Goal: Information Seeking & Learning: Compare options

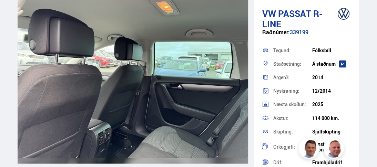
scroll to position [4140, 0]
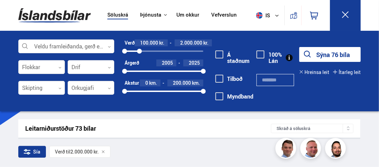
click at [348, 13] on icon at bounding box center [345, 14] width 9 height 9
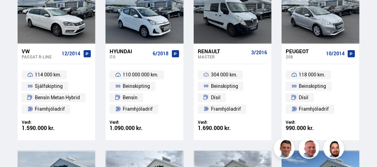
scroll to position [414, 0]
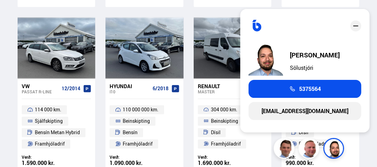
click at [353, 27] on icon "close" at bounding box center [356, 26] width 8 height 8
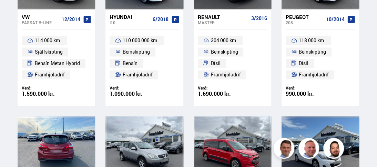
scroll to position [586, 0]
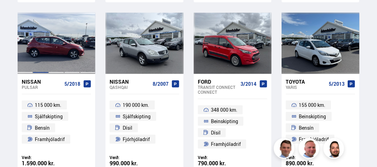
click at [44, 42] on div at bounding box center [41, 42] width 16 height 61
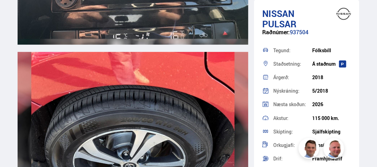
scroll to position [5520, 0]
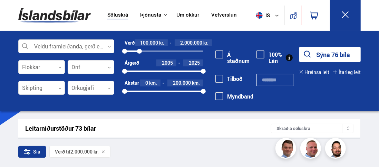
click at [344, 15] on icon at bounding box center [345, 14] width 9 height 9
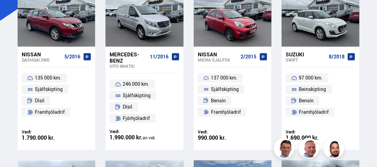
scroll to position [69, 0]
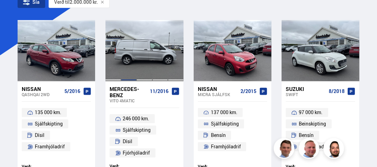
click at [122, 65] on div at bounding box center [129, 50] width 16 height 61
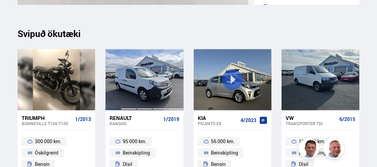
scroll to position [5244, 0]
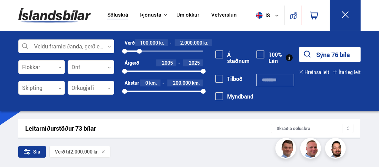
click at [345, 13] on icon at bounding box center [345, 14] width 9 height 9
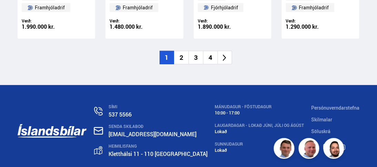
scroll to position [1065, 0]
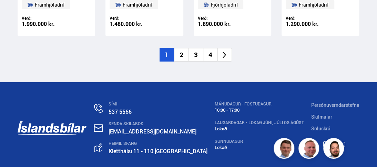
click at [183, 53] on li "2" at bounding box center [181, 54] width 14 height 13
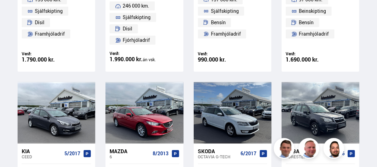
scroll to position [106, 0]
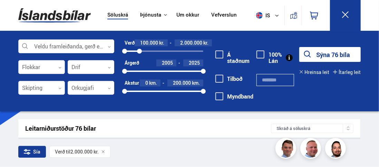
click at [346, 16] on icon at bounding box center [345, 14] width 7 height 7
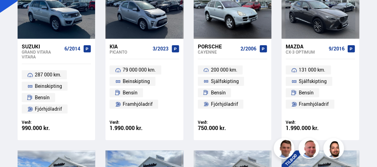
scroll to position [69, 0]
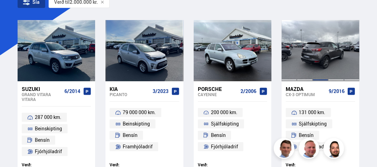
click at [327, 64] on div at bounding box center [321, 50] width 16 height 61
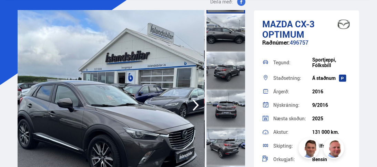
scroll to position [69, 0]
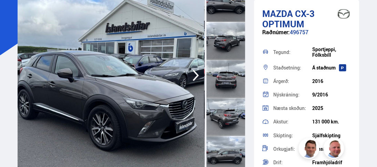
click at [196, 71] on icon "button" at bounding box center [196, 75] width 14 height 17
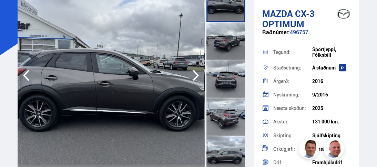
click at [196, 71] on icon "button" at bounding box center [196, 75] width 14 height 17
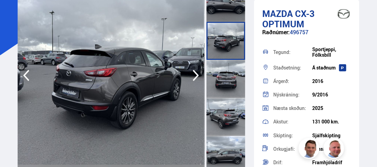
click at [196, 71] on icon "button" at bounding box center [196, 75] width 14 height 17
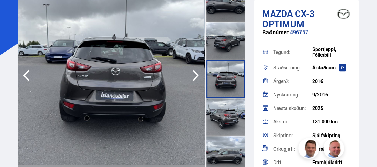
click at [196, 71] on icon "button" at bounding box center [196, 75] width 14 height 17
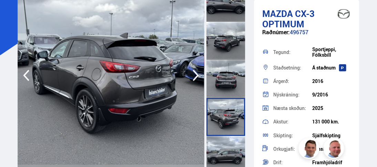
click at [196, 71] on icon "button" at bounding box center [196, 75] width 14 height 17
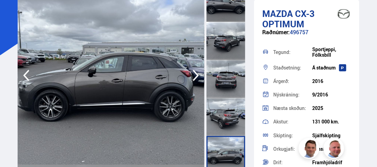
click at [196, 71] on icon "button" at bounding box center [196, 75] width 14 height 17
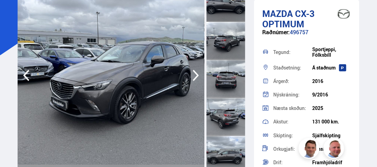
click at [197, 73] on icon "button" at bounding box center [196, 75] width 14 height 17
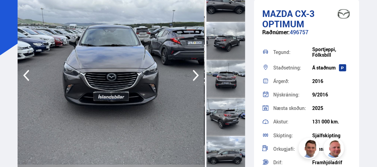
click at [197, 73] on icon "button" at bounding box center [196, 75] width 14 height 17
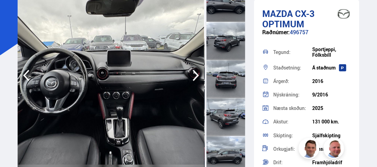
click at [197, 73] on icon "button" at bounding box center [196, 75] width 6 height 11
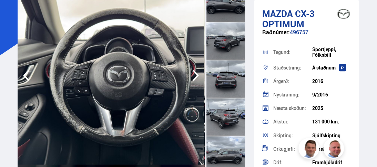
click at [197, 73] on icon "button" at bounding box center [196, 75] width 6 height 11
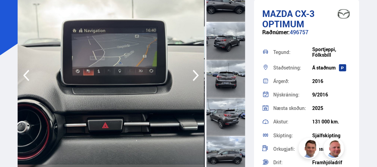
click at [197, 73] on icon "button" at bounding box center [196, 75] width 6 height 11
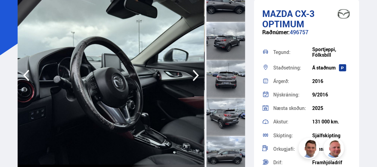
click at [197, 73] on icon "button" at bounding box center [196, 75] width 6 height 11
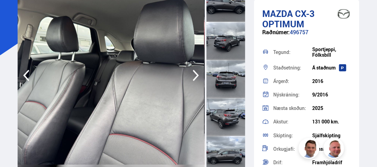
click at [197, 73] on icon "button" at bounding box center [196, 75] width 6 height 11
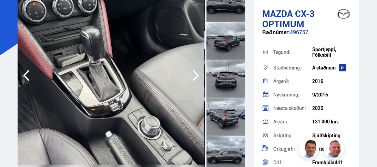
click at [197, 73] on icon "button" at bounding box center [196, 75] width 6 height 11
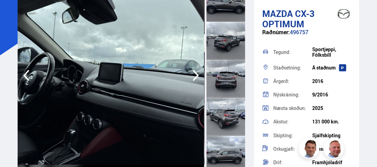
click at [197, 73] on icon "button" at bounding box center [196, 75] width 6 height 11
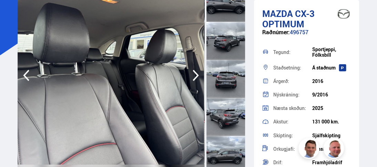
click at [197, 73] on icon "button" at bounding box center [196, 75] width 6 height 11
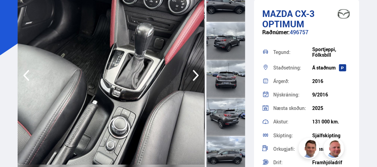
click at [197, 73] on icon "button" at bounding box center [196, 75] width 6 height 11
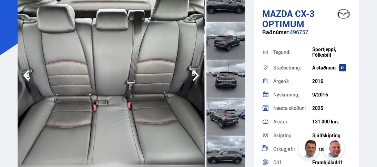
click at [197, 73] on icon "button" at bounding box center [196, 75] width 6 height 11
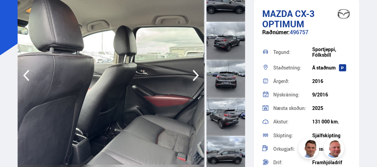
click at [197, 73] on icon "button" at bounding box center [196, 75] width 6 height 11
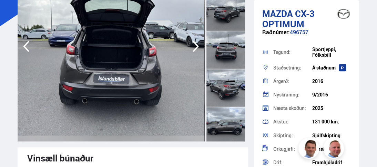
scroll to position [138, 0]
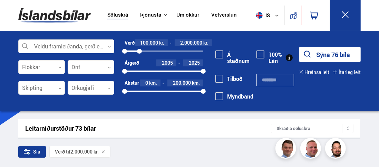
click at [350, 13] on button at bounding box center [345, 15] width 31 height 31
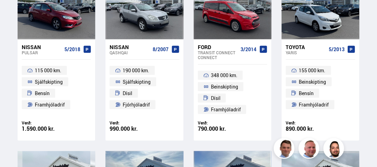
scroll to position [586, 0]
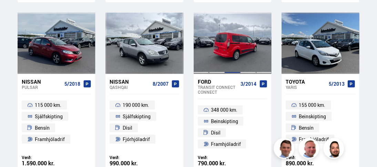
click at [238, 63] on div at bounding box center [233, 42] width 16 height 61
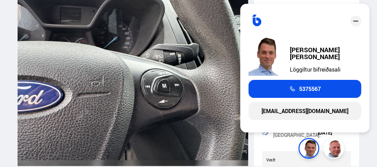
scroll to position [5230, 0]
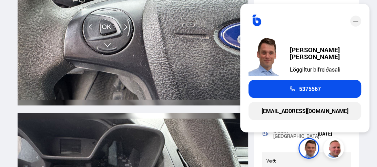
click at [353, 21] on icon "close" at bounding box center [356, 21] width 8 height 8
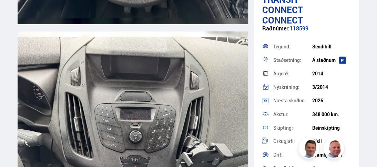
scroll to position [2642, 0]
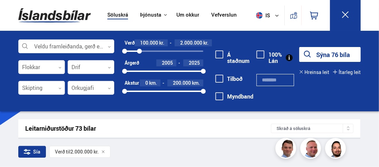
click at [349, 10] on button at bounding box center [345, 15] width 31 height 31
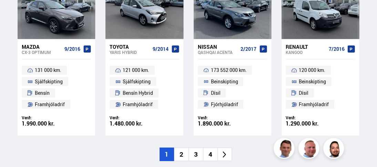
scroll to position [1069, 0]
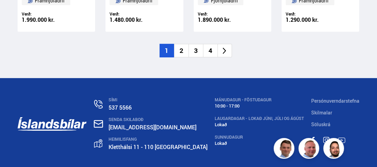
click at [196, 51] on li "3" at bounding box center [196, 50] width 14 height 13
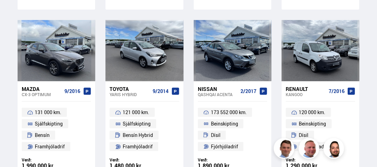
scroll to position [547, 0]
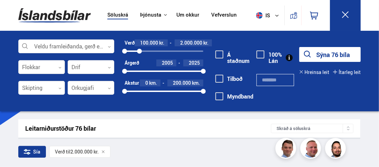
click at [345, 12] on icon at bounding box center [345, 14] width 9 height 9
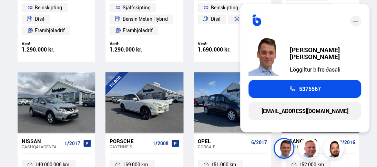
scroll to position [517, 0]
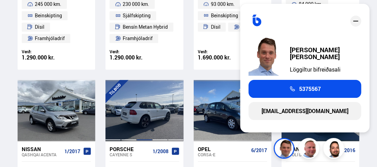
click at [148, 103] on div at bounding box center [145, 110] width 16 height 61
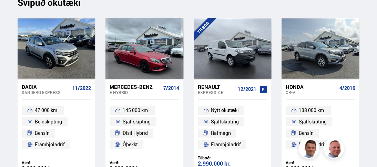
scroll to position [5554, 0]
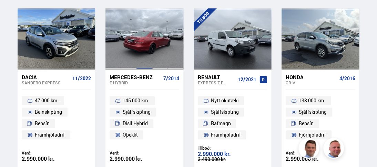
click at [149, 22] on div at bounding box center [145, 38] width 16 height 61
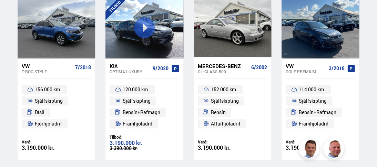
scroll to position [5520, 0]
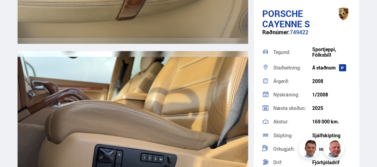
scroll to position [4899, 0]
drag, startPoint x: 264, startPoint y: 11, endPoint x: 315, endPoint y: 31, distance: 54.1
click at [315, 31] on div "Porsche Cayenne S Raðnúmer: 749422 Tegund: Sportjeppi, Fólksbíll Staðsetning: Á…" at bounding box center [307, 147] width 106 height 295
copy div "Porsche Cayenne S Raðnúmer: 749422"
